Goal: Task Accomplishment & Management: Complete application form

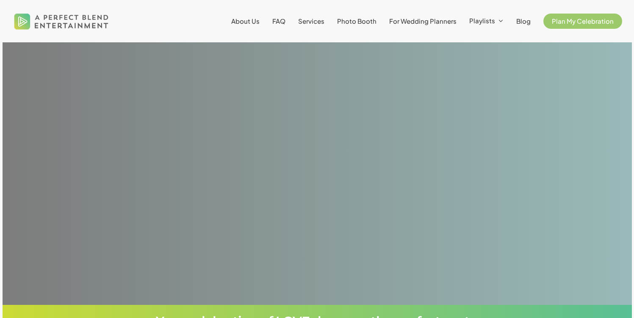
scroll to position [48, 0]
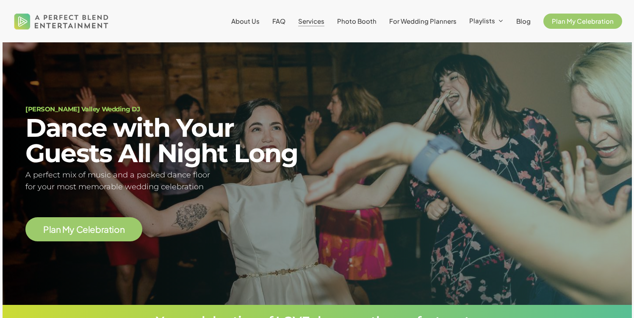
click at [313, 18] on span "Services" at bounding box center [311, 21] width 26 height 8
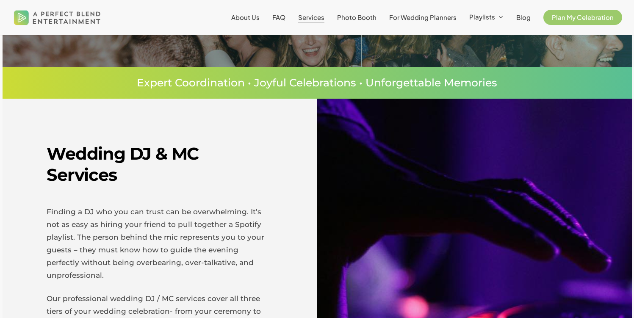
scroll to position [322, 0]
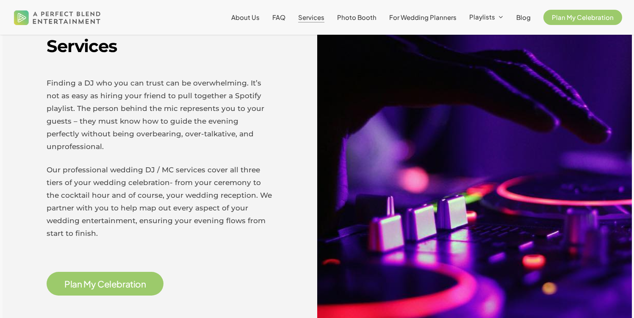
click at [109, 280] on span "l" at bounding box center [110, 284] width 2 height 9
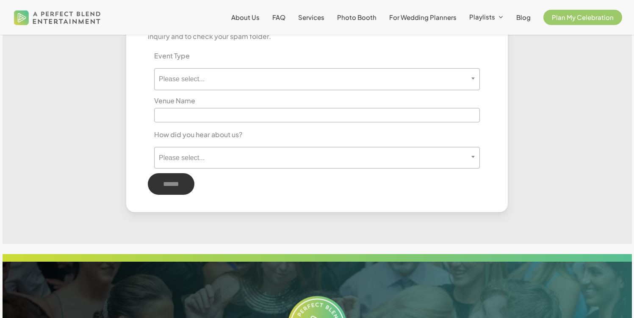
scroll to position [454, 0]
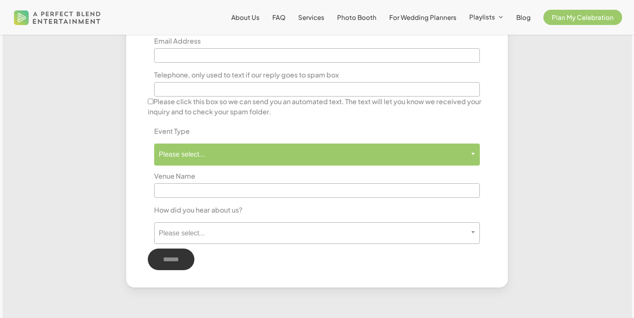
click at [463, 153] on span "Please select..." at bounding box center [317, 154] width 325 height 8
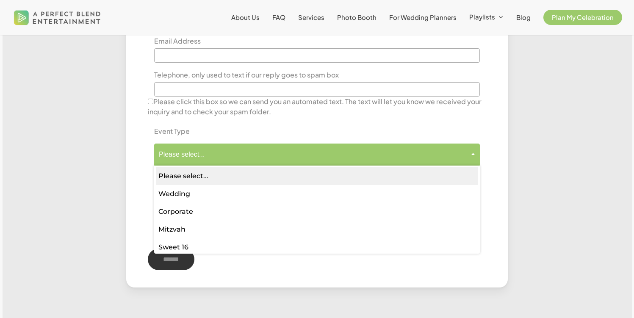
click at [577, 138] on div "**********" at bounding box center [317, 72] width 604 height 432
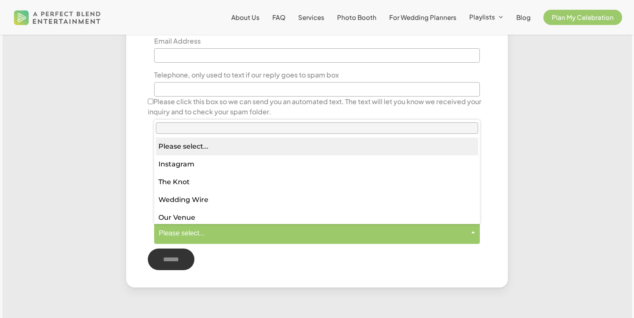
click at [469, 233] on span at bounding box center [473, 232] width 13 height 20
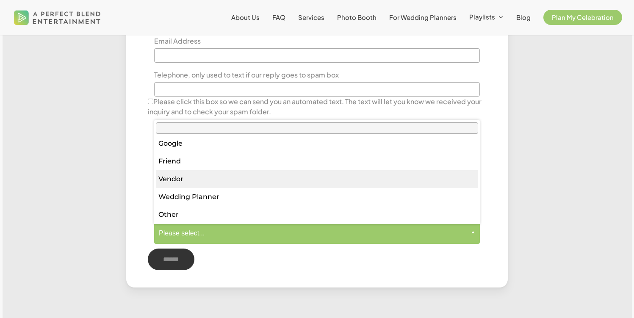
scroll to position [93, 0]
click at [625, 162] on div at bounding box center [317, 74] width 629 height 489
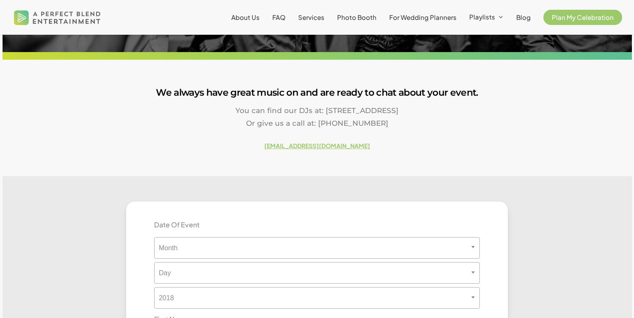
scroll to position [0, 0]
